Goal: Task Accomplishment & Management: Manage account settings

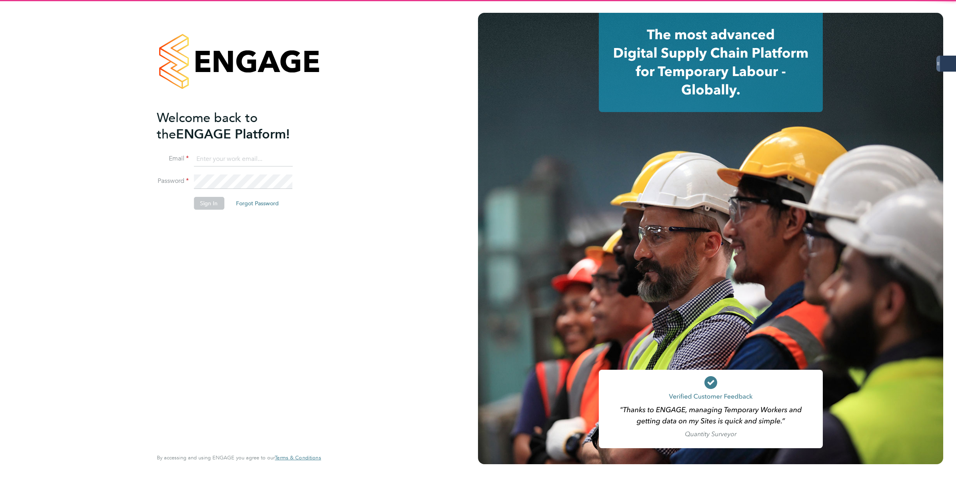
click at [242, 161] on input at bounding box center [243, 159] width 99 height 14
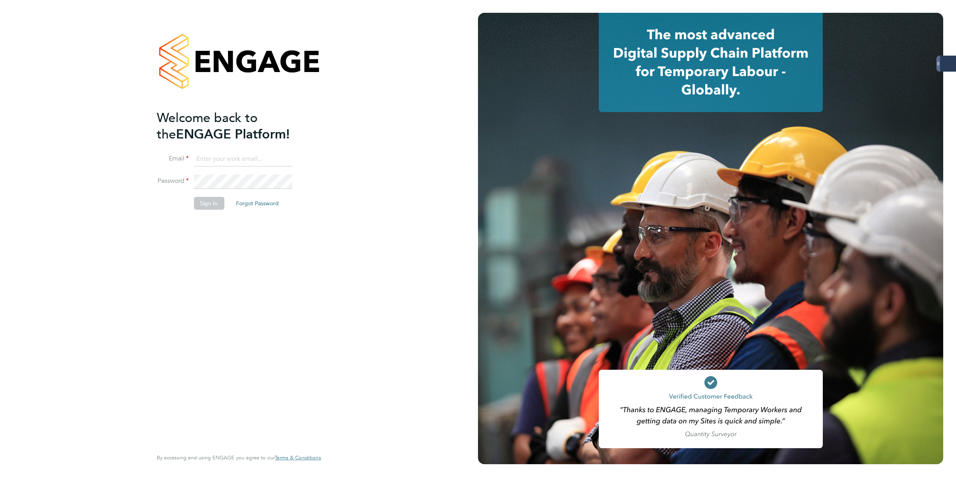
type input "george.westhead@servicecare.org.uk"
click at [210, 201] on button "Sign In" at bounding box center [209, 203] width 30 height 13
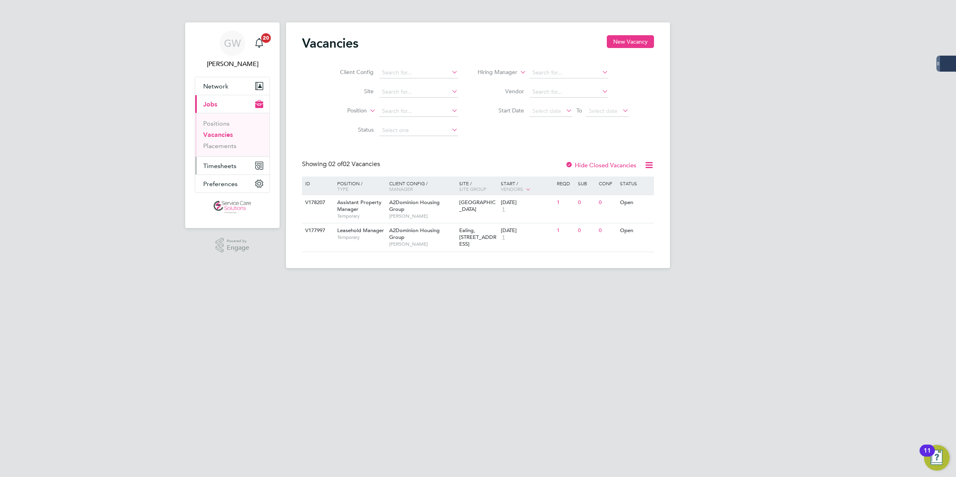
click at [214, 164] on span "Timesheets" at bounding box center [219, 166] width 33 height 8
drag, startPoint x: 220, startPoint y: 141, endPoint x: 222, endPoint y: 146, distance: 5.6
click at [220, 141] on link "Timesheets" at bounding box center [219, 142] width 33 height 8
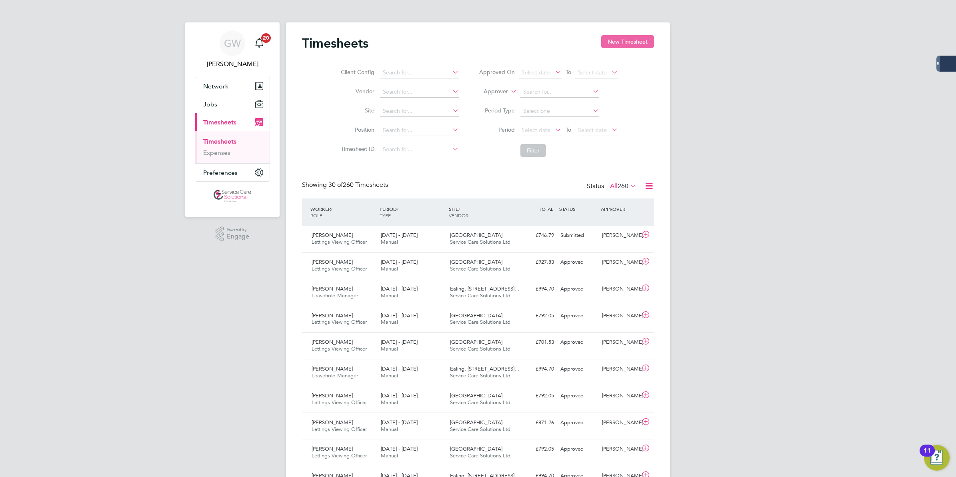
click at [615, 43] on button "New Timesheet" at bounding box center [627, 41] width 53 height 13
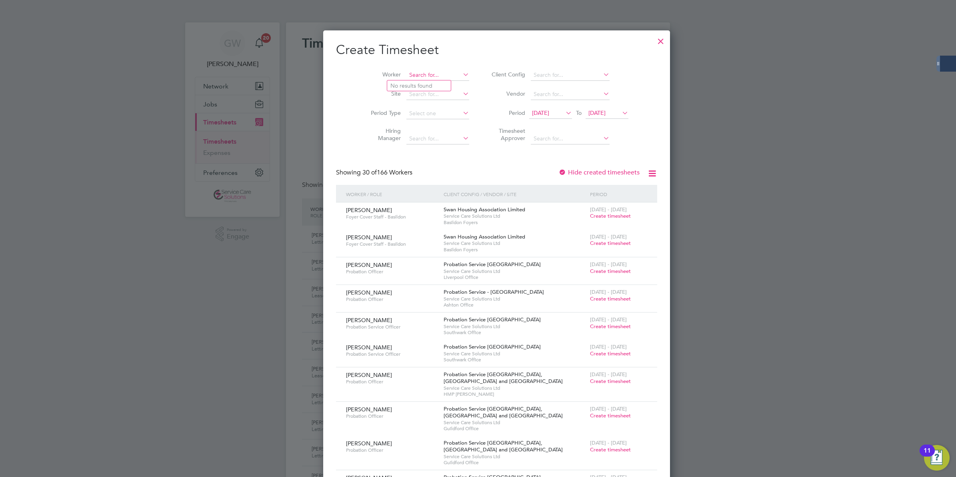
click at [406, 70] on input at bounding box center [437, 75] width 63 height 11
click at [427, 116] on li "[PERSON_NAME]" at bounding box center [462, 118] width 151 height 11
type input "[PERSON_NAME]"
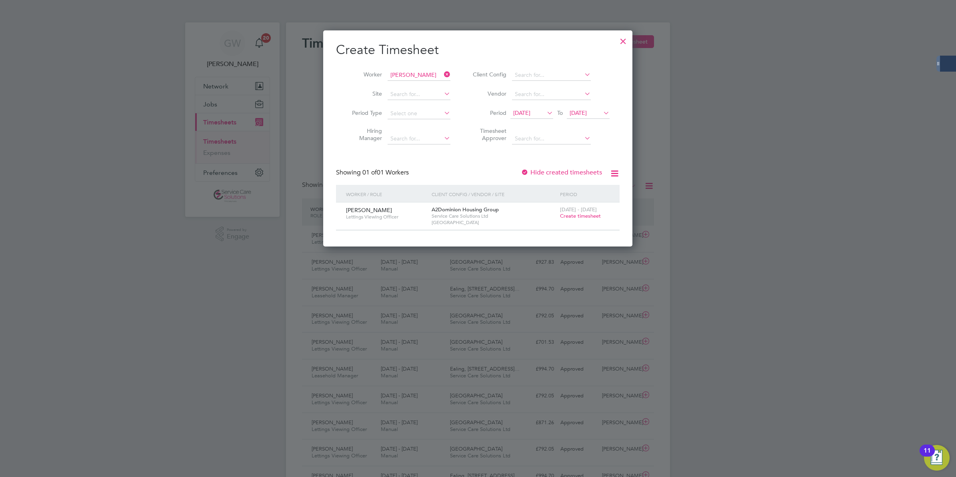
click at [589, 215] on span "Create timesheet" at bounding box center [580, 215] width 41 height 7
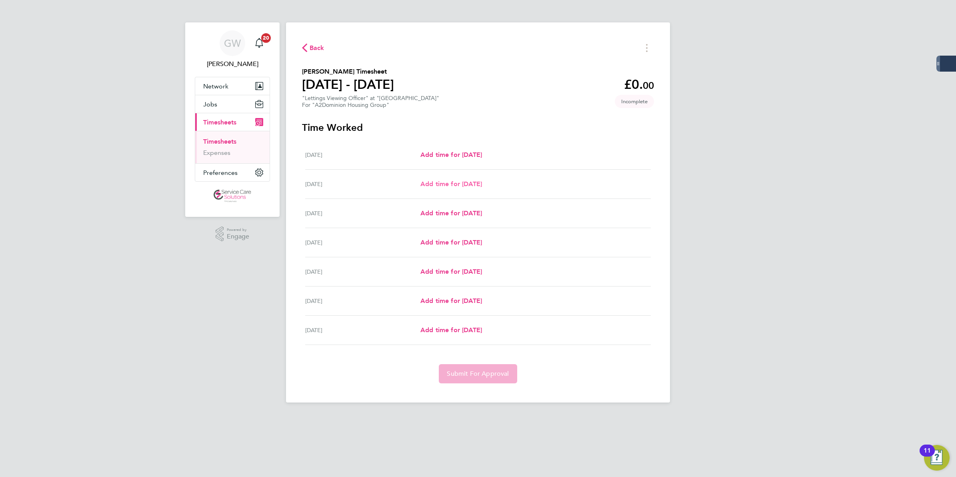
click at [471, 182] on span "Add time for [DATE]" at bounding box center [451, 184] width 62 height 8
select select "60"
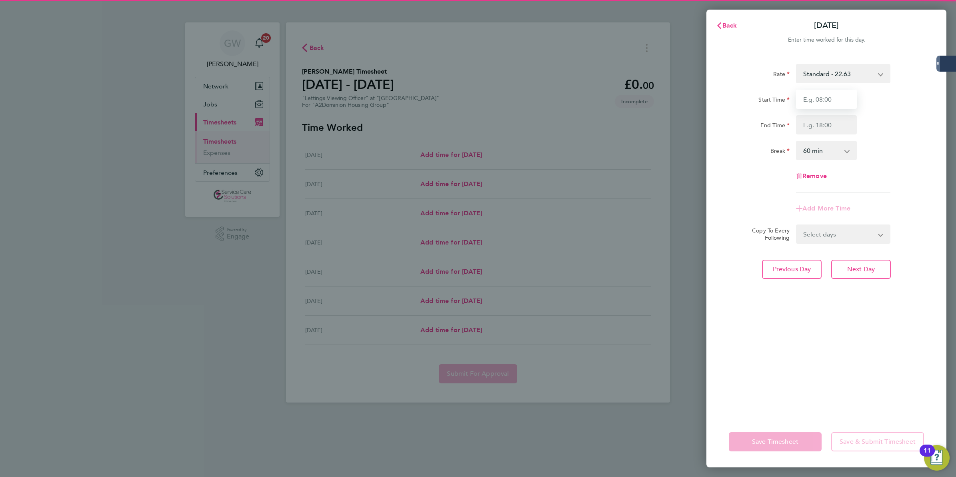
click at [821, 91] on input "Start Time" at bounding box center [826, 99] width 61 height 19
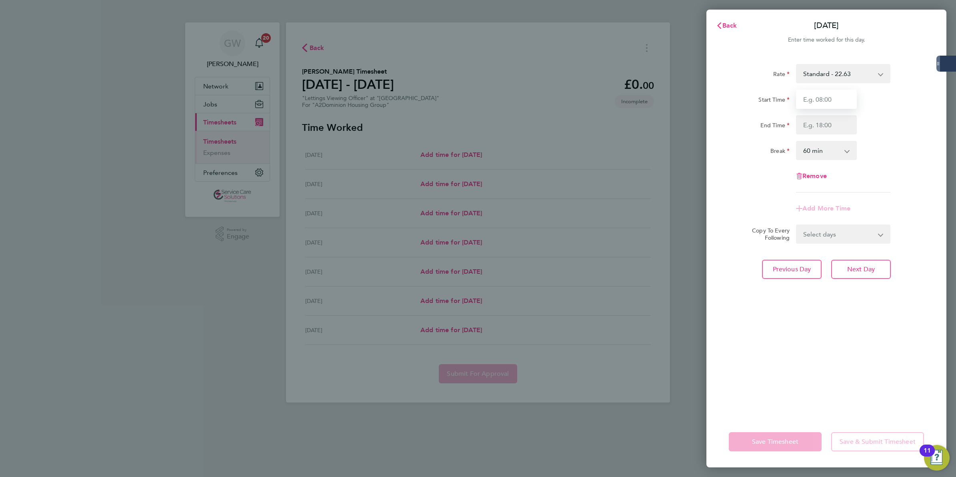
type input "09:00"
type input "17:00"
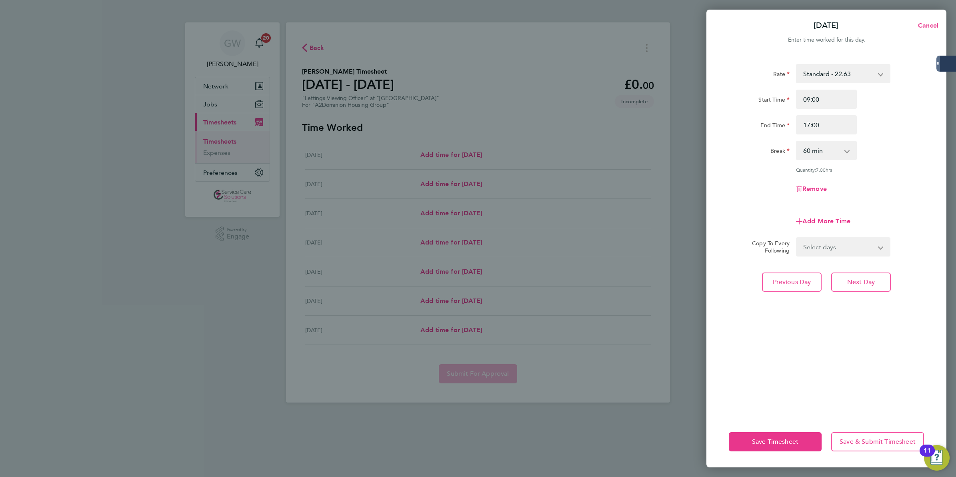
click at [842, 245] on select "Select days Day Weekday (Mon-Fri) Weekend (Sat-Sun) [DATE] [DATE] [DATE] [DATE]…" at bounding box center [839, 247] width 84 height 18
select select "WEEKDAY"
click at [797, 238] on select "Select days Day Weekday (Mon-Fri) Weekend (Sat-Sun) [DATE] [DATE] [DATE] [DATE]…" at bounding box center [839, 247] width 84 height 18
select select "[DATE]"
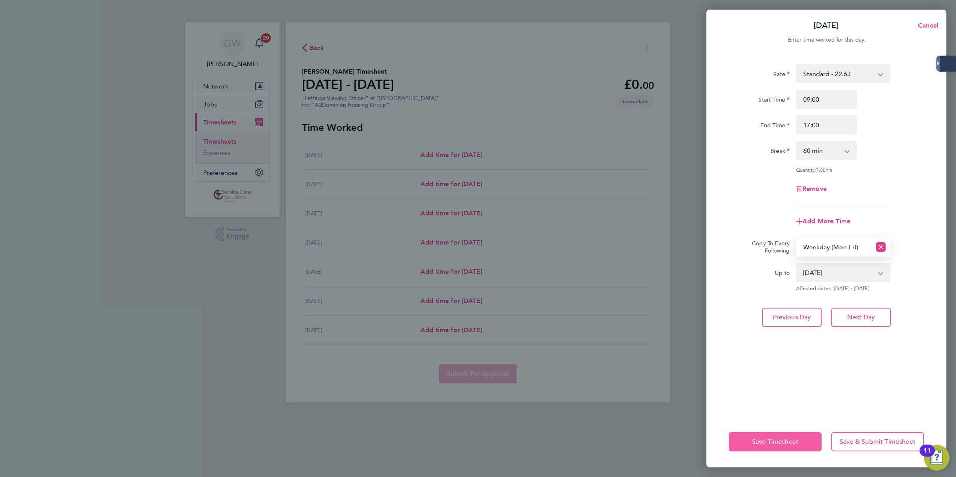
click at [758, 447] on button "Save Timesheet" at bounding box center [775, 441] width 93 height 19
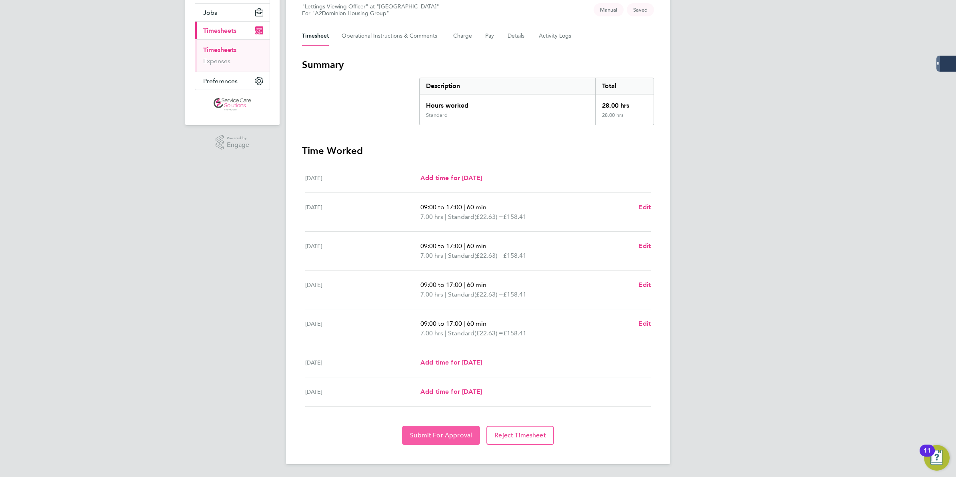
click at [441, 431] on span "Submit For Approval" at bounding box center [441, 435] width 62 height 8
click at [216, 65] on link "Expenses" at bounding box center [216, 62] width 27 height 8
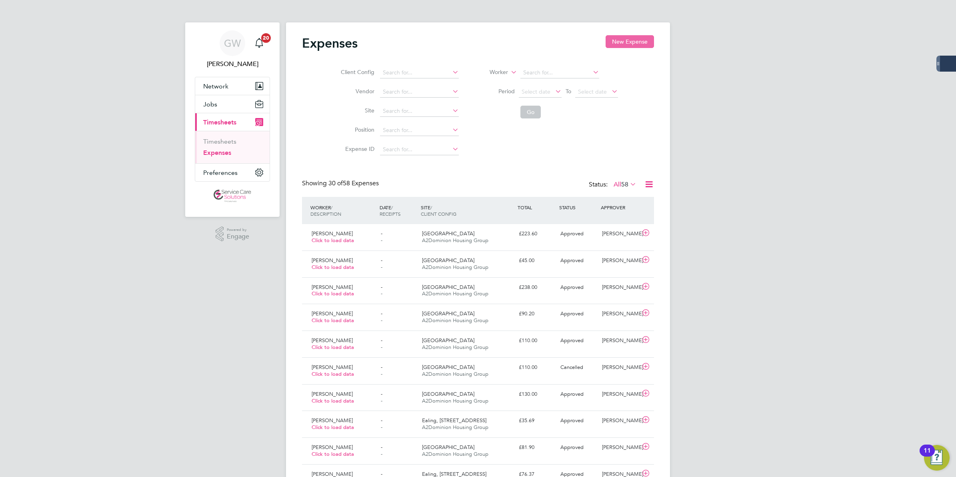
click at [627, 39] on button "New Expense" at bounding box center [630, 41] width 48 height 13
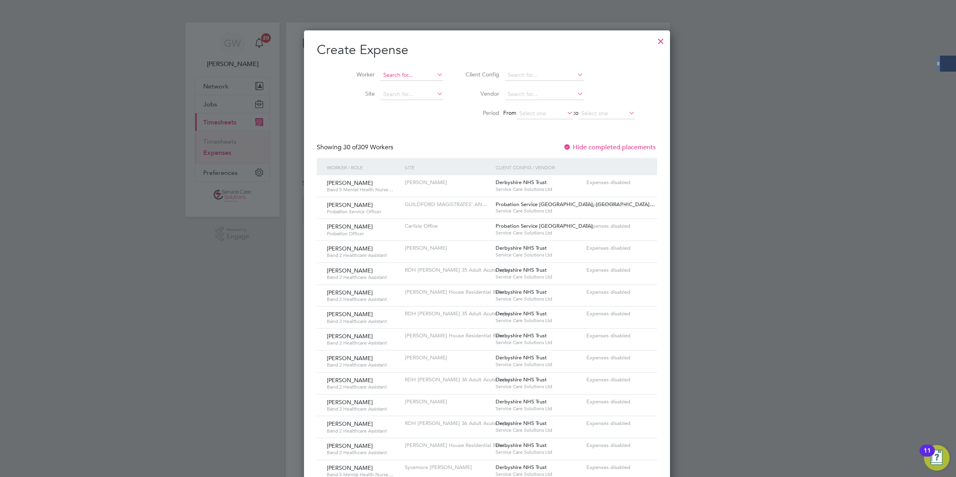
click at [405, 78] on input at bounding box center [411, 75] width 63 height 11
click at [399, 87] on li "[PERSON_NAME]" at bounding box center [417, 85] width 99 height 11
type input "[PERSON_NAME]"
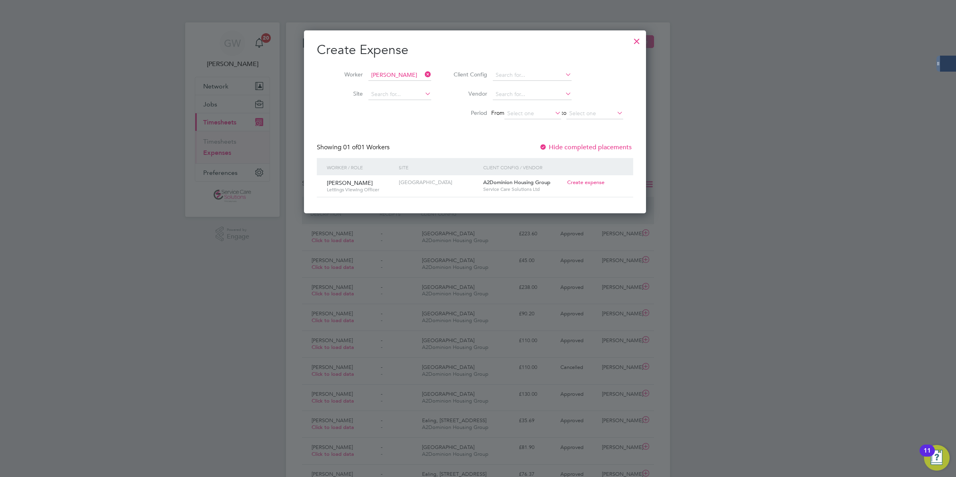
drag, startPoint x: 589, startPoint y: 182, endPoint x: 584, endPoint y: 183, distance: 4.9
click at [589, 182] on span "Create expense" at bounding box center [585, 182] width 37 height 7
type input "[PERSON_NAME]"
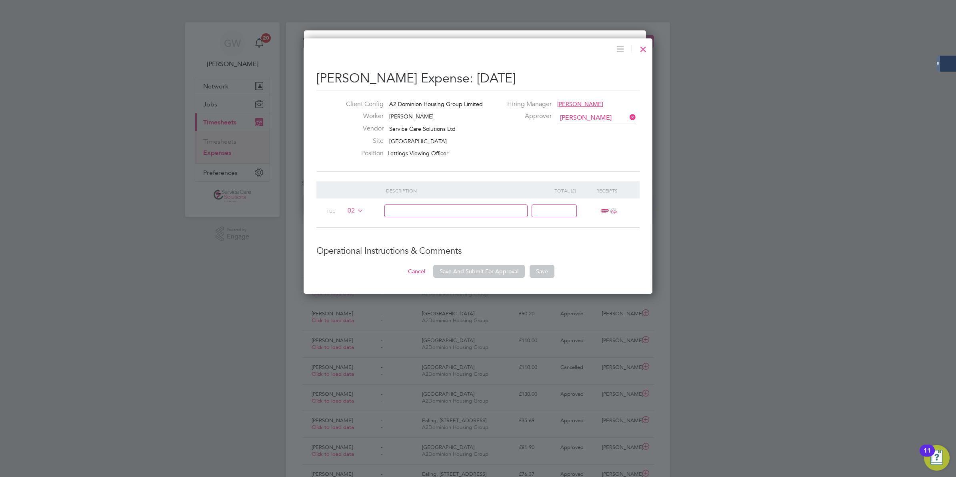
click at [403, 212] on input at bounding box center [456, 210] width 144 height 13
click at [354, 208] on span "02" at bounding box center [354, 210] width 19 height 9
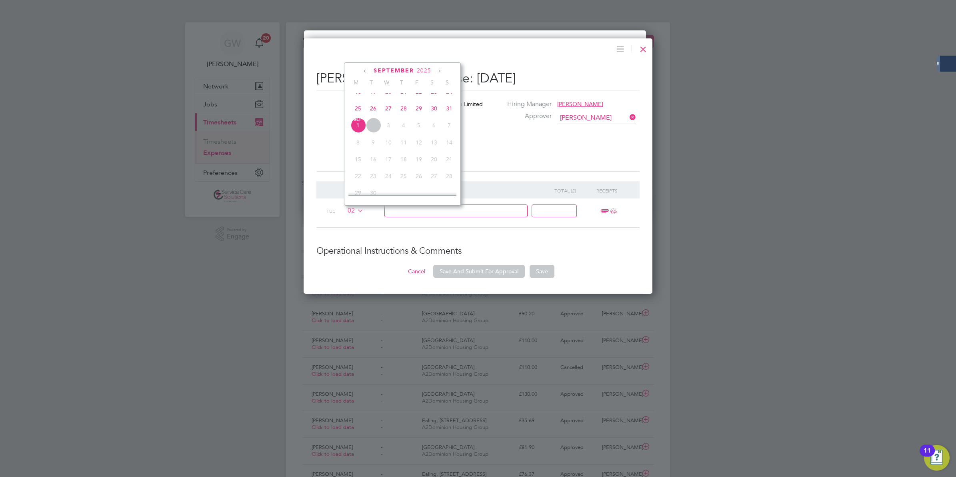
click at [359, 113] on span "25" at bounding box center [357, 108] width 15 height 15
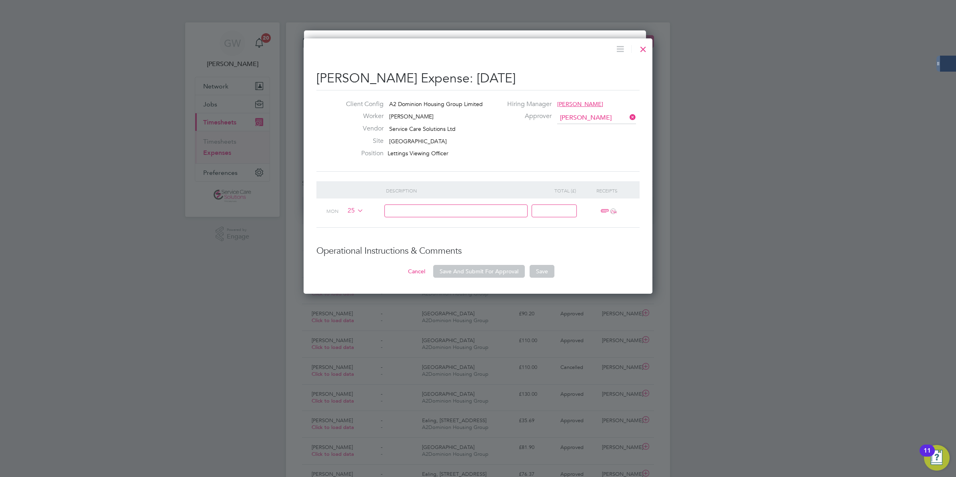
click at [555, 212] on input at bounding box center [554, 210] width 45 height 13
type input "179.5"
click at [505, 214] on input at bounding box center [456, 210] width 144 height 13
drag, startPoint x: 398, startPoint y: 212, endPoint x: 377, endPoint y: 211, distance: 20.8
click at [377, 211] on div "Mon 25 200 miles & 2 congestion charge. 179.5 ï¼‹" at bounding box center [477, 212] width 323 height 29
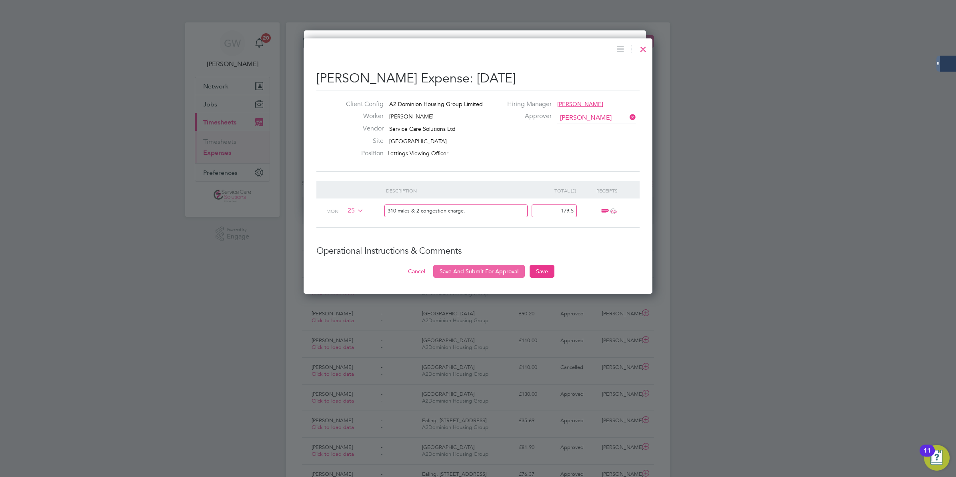
type input "310 miles & 2 congestion charge."
click at [471, 269] on button "Save And Submit For Approval" at bounding box center [479, 271] width 92 height 13
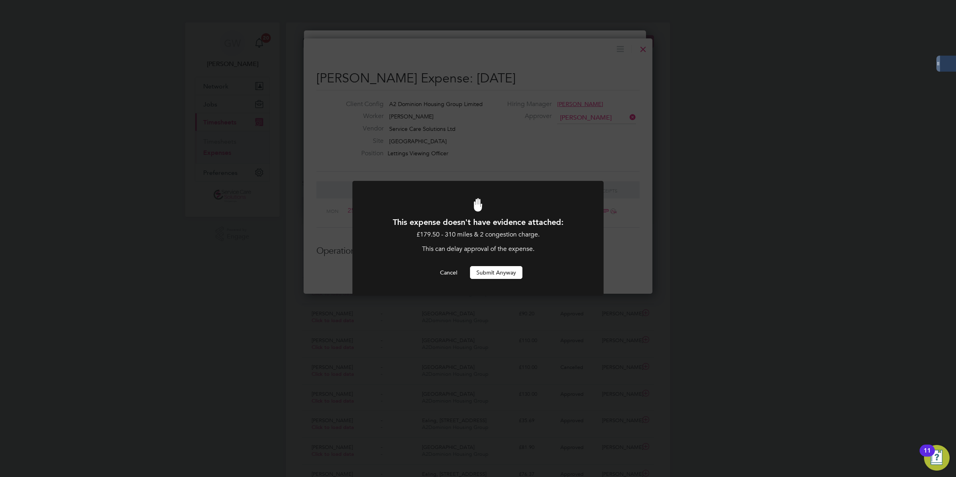
click at [497, 276] on button "Submit Anyway" at bounding box center [496, 272] width 52 height 13
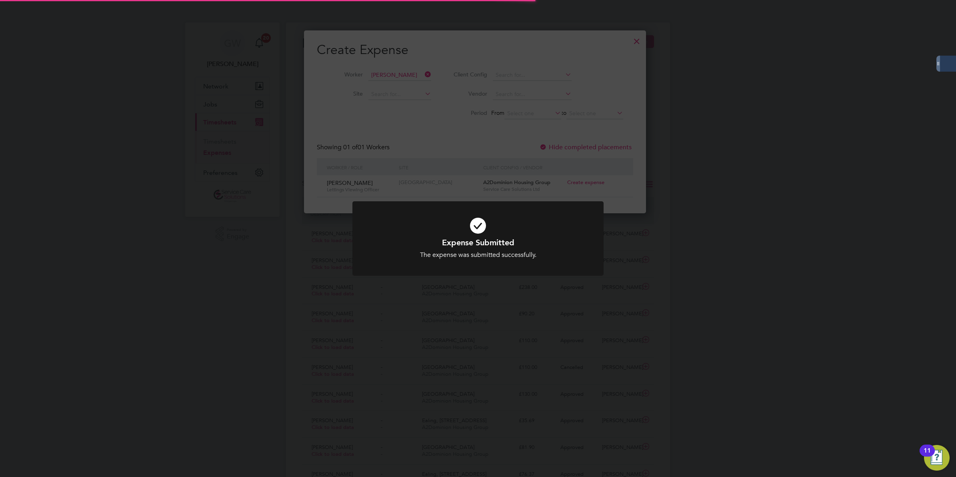
click at [217, 357] on div "Expense Submitted The expense was submitted successfully. Cancel Okay" at bounding box center [478, 238] width 956 height 477
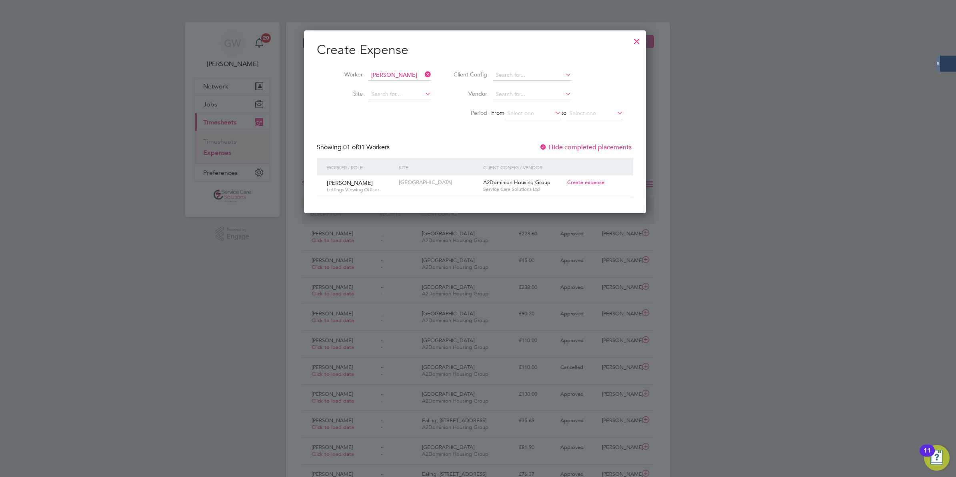
click at [641, 42] on div at bounding box center [637, 39] width 14 height 14
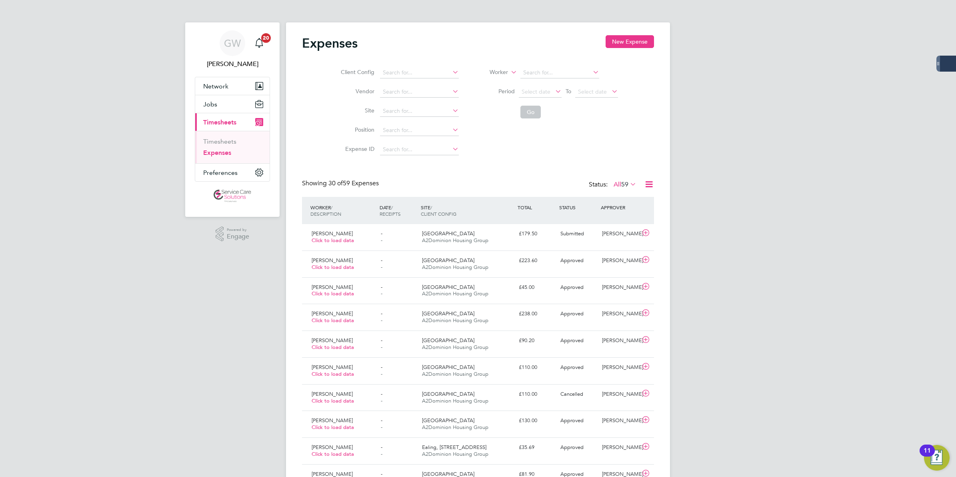
scroll to position [20, 69]
